Goal: Task Accomplishment & Management: Manage account settings

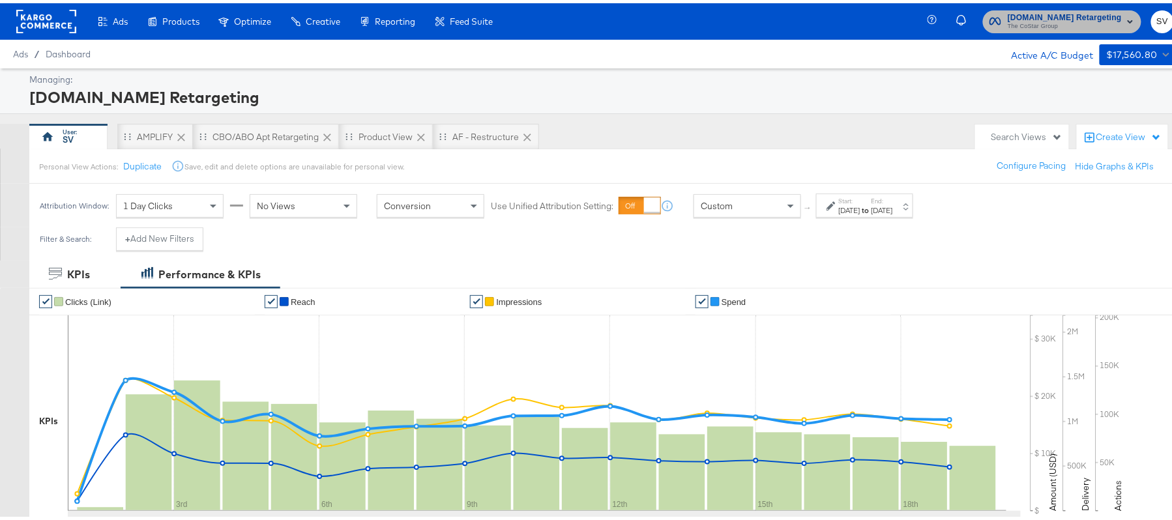
click at [1044, 29] on button "Apartments.com Retargeting The CoStar Group" at bounding box center [1062, 18] width 158 height 23
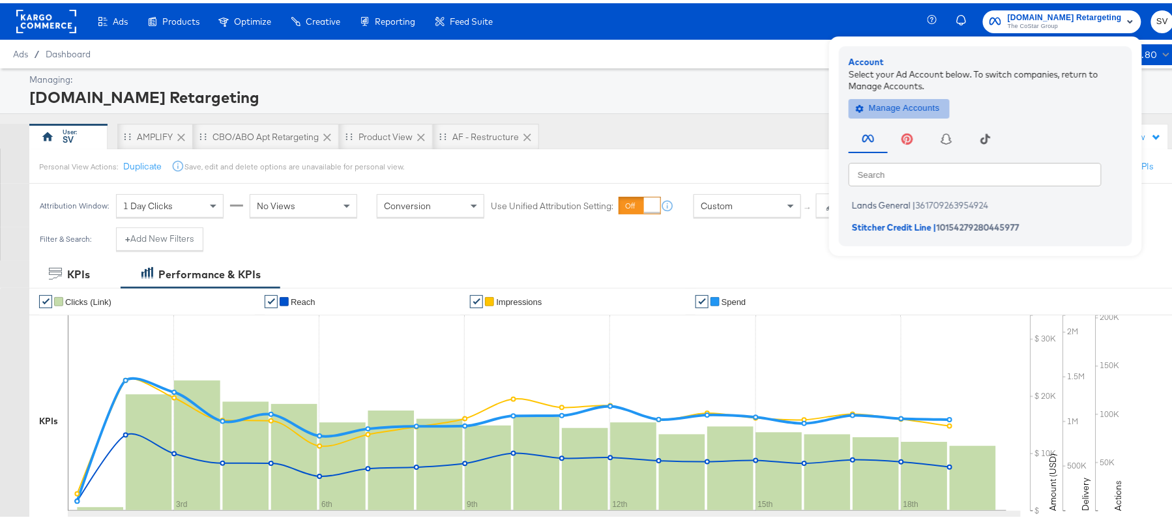
click at [894, 112] on span "Manage Accounts" at bounding box center [899, 105] width 81 height 15
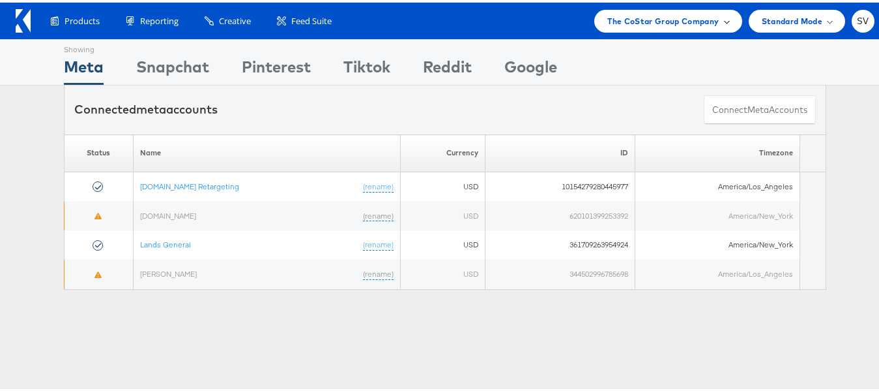
click at [649, 26] on div "The CoStar Group Company" at bounding box center [668, 18] width 147 height 23
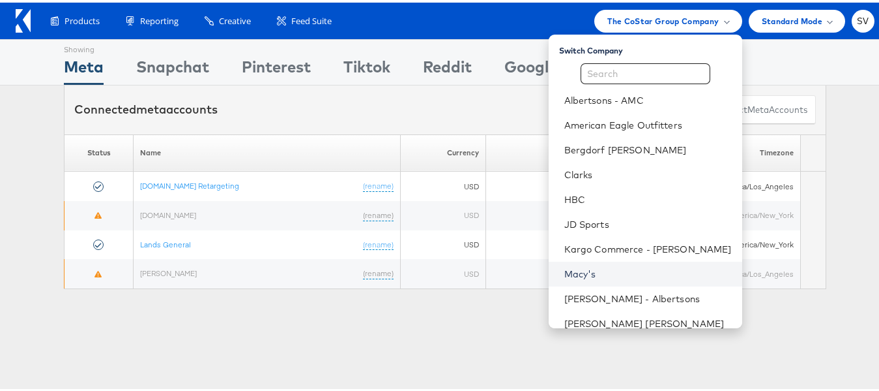
click at [574, 267] on link "Macy's" at bounding box center [649, 271] width 168 height 13
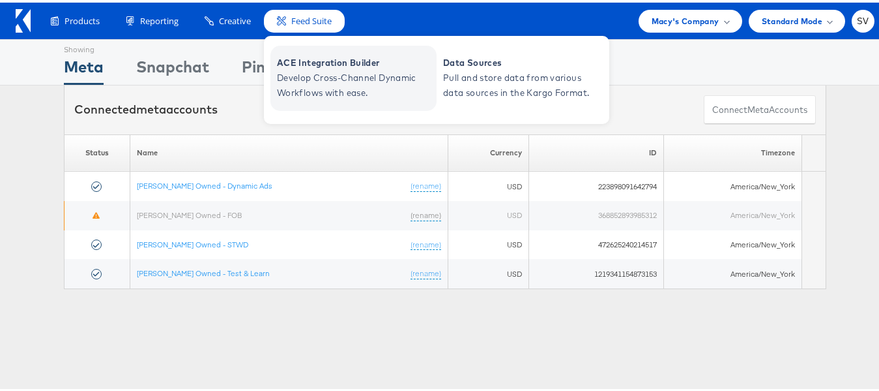
click at [331, 66] on span "ACE Integration Builder" at bounding box center [355, 60] width 156 height 15
